Goal: Task Accomplishment & Management: Use online tool/utility

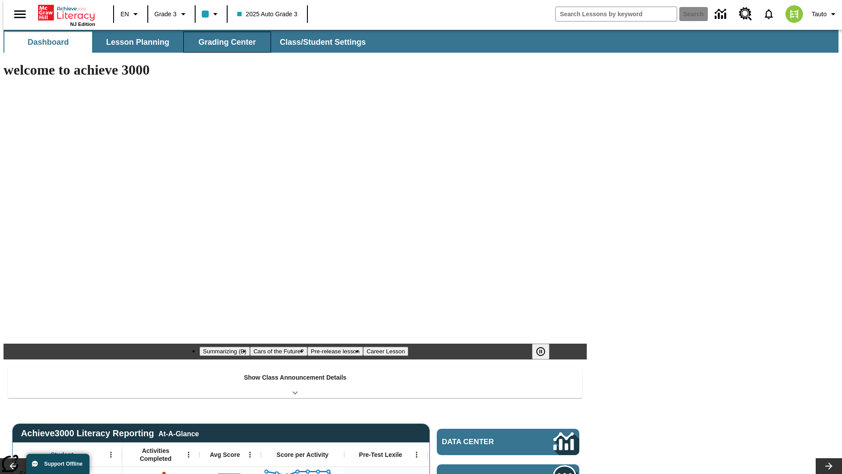
click at [224, 42] on span "Grading Center" at bounding box center [226, 42] width 57 height 10
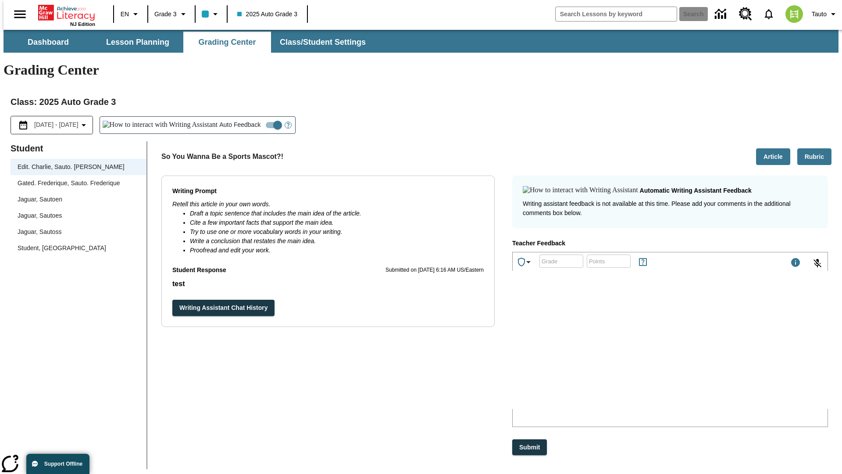
click at [75, 195] on div "Jaguar, Sautoen" at bounding box center [79, 199] width 122 height 9
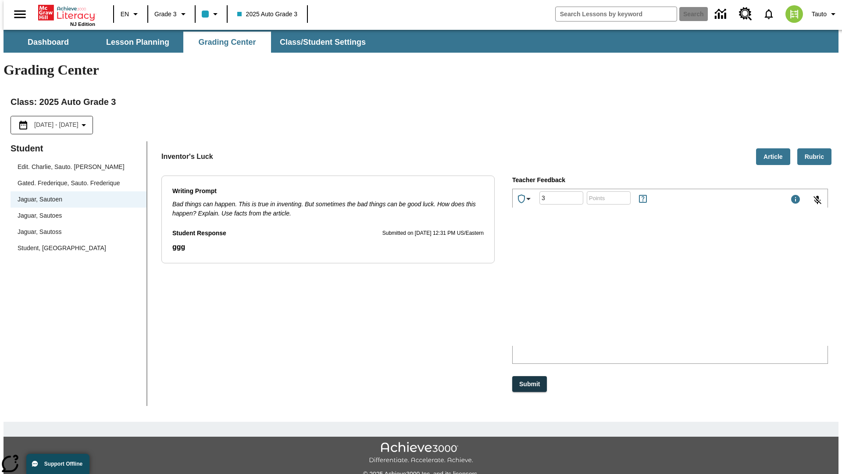
type input "3"
type input "10"
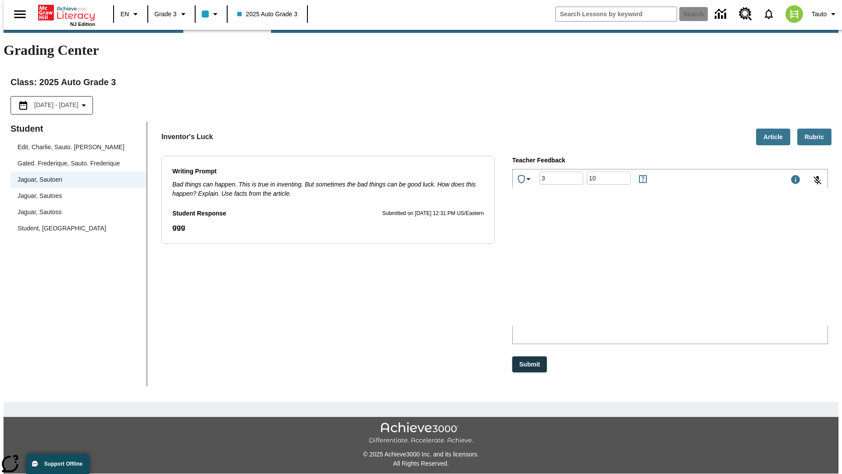
click at [641, 269] on p "Type your response here." at bounding box center [578, 268] width 125 height 8
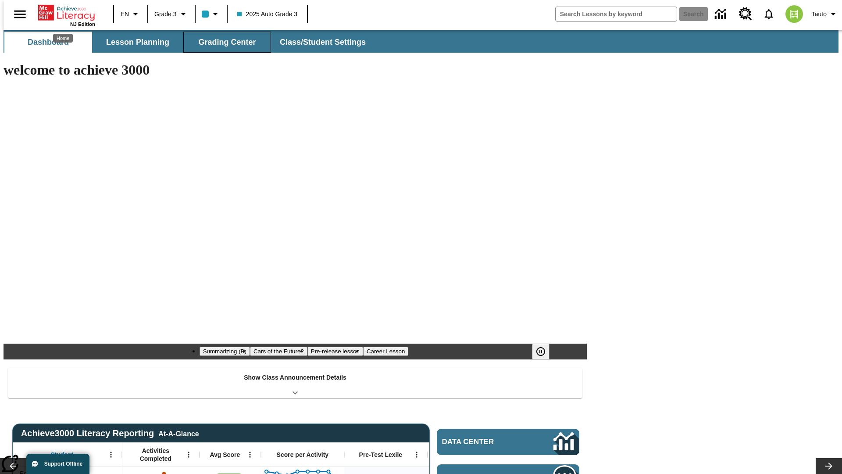
click at [224, 42] on span "Grading Center" at bounding box center [226, 42] width 57 height 10
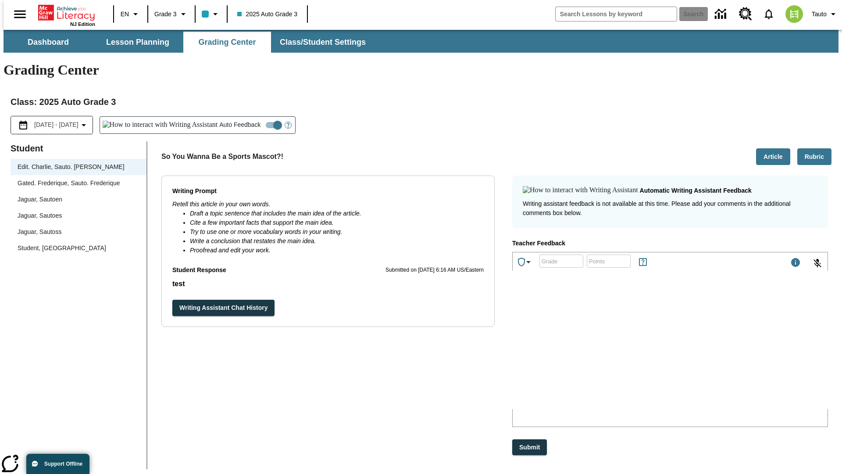
click at [75, 195] on div "Jaguar, Sautoen" at bounding box center [79, 199] width 122 height 9
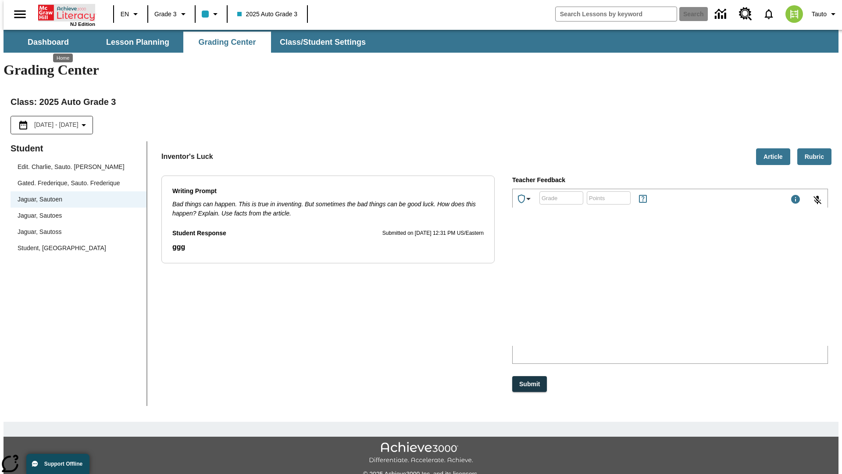
scroll to position [20, 0]
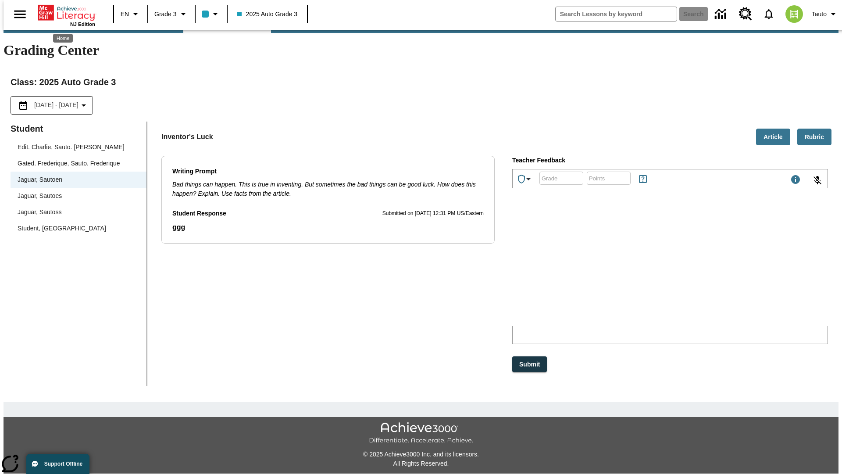
click at [641, 269] on p "DJKGX" at bounding box center [578, 268] width 125 height 8
click at [641, 269] on p "CUKAkB" at bounding box center [578, 268] width 125 height 8
